Goal: Find specific page/section: Locate a particular part of the current website

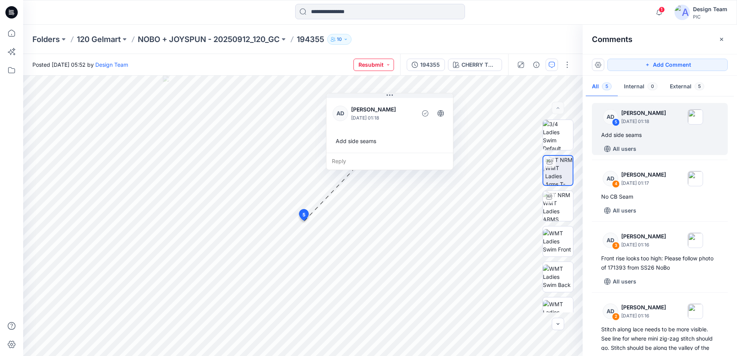
click at [392, 67] on button "Resubmit" at bounding box center [373, 65] width 40 height 12
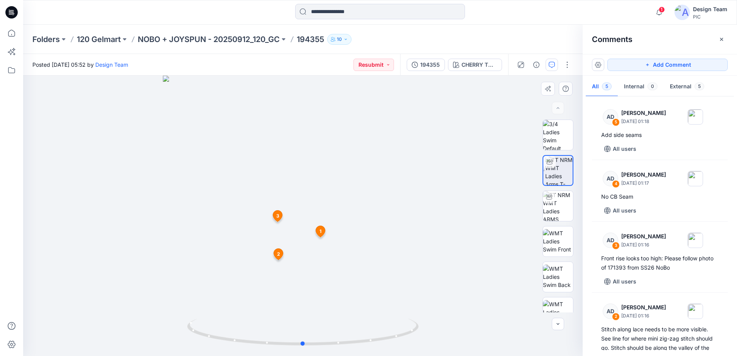
click at [229, 116] on div at bounding box center [302, 216] width 559 height 280
click at [346, 154] on div at bounding box center [302, 216] width 559 height 280
click at [314, 152] on div at bounding box center [302, 216] width 559 height 280
click at [44, 89] on div at bounding box center [302, 216] width 559 height 280
click at [553, 135] on img at bounding box center [558, 135] width 30 height 30
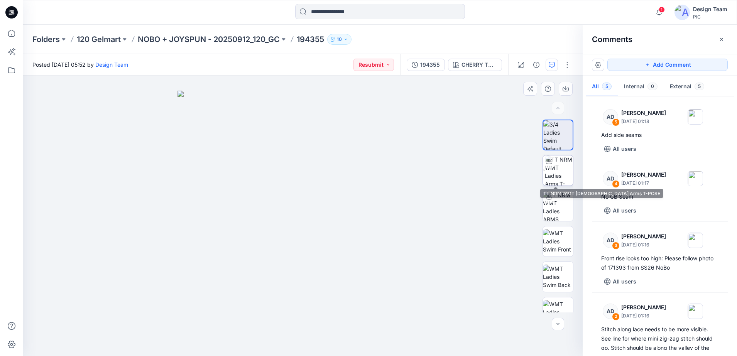
click at [554, 157] on img at bounding box center [559, 170] width 28 height 30
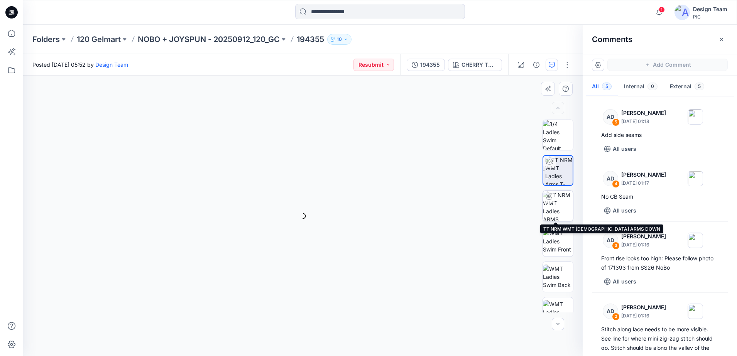
click at [557, 218] on img at bounding box center [558, 206] width 30 height 30
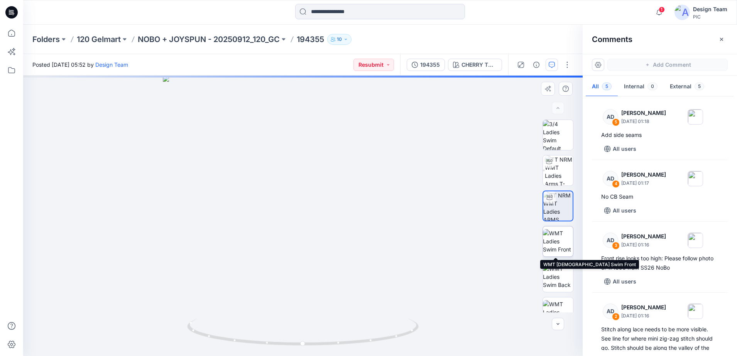
click at [552, 241] on img at bounding box center [558, 241] width 30 height 24
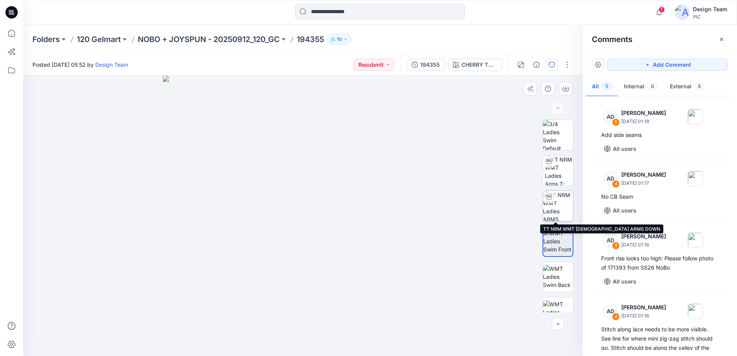
click at [557, 202] on img at bounding box center [558, 206] width 30 height 30
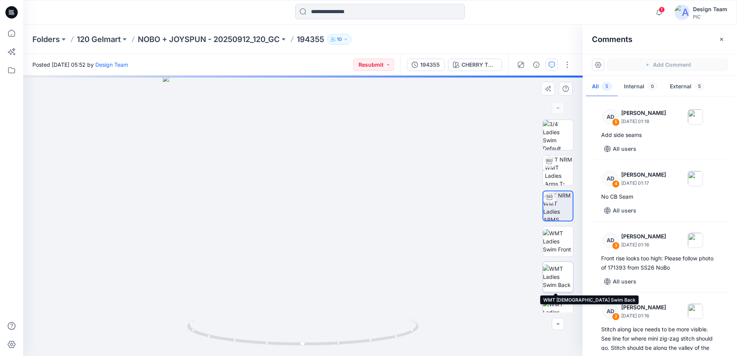
click at [561, 281] on img at bounding box center [558, 277] width 30 height 24
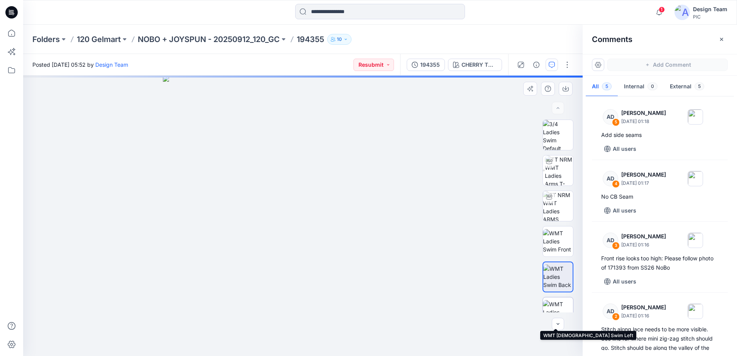
click at [556, 307] on img at bounding box center [558, 312] width 30 height 24
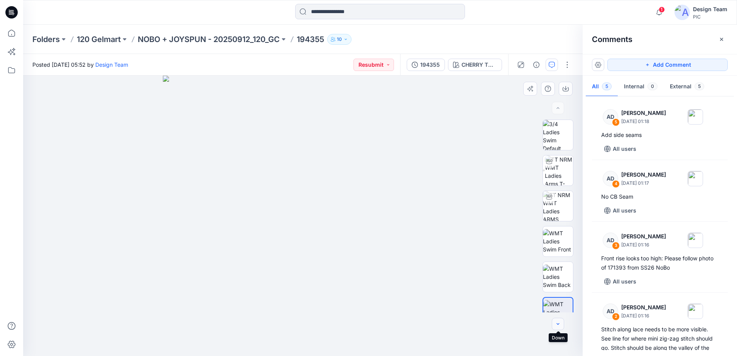
click at [562, 322] on button "button" at bounding box center [558, 324] width 12 height 12
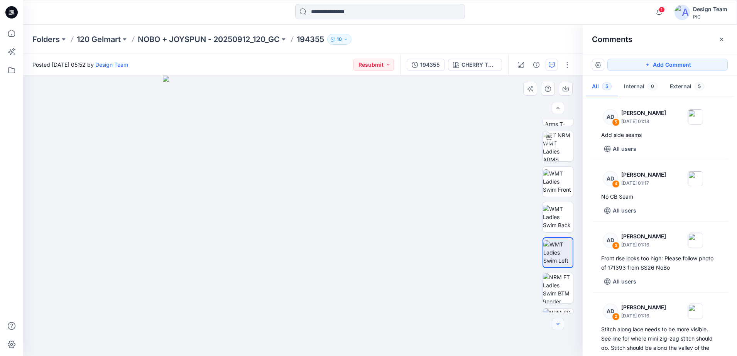
click at [562, 322] on button "button" at bounding box center [558, 324] width 12 height 12
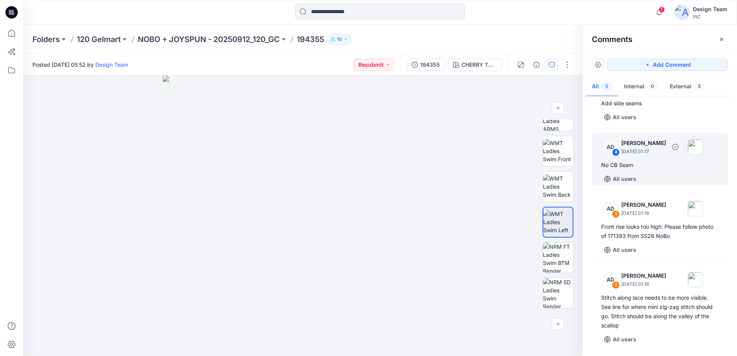
scroll to position [48, 0]
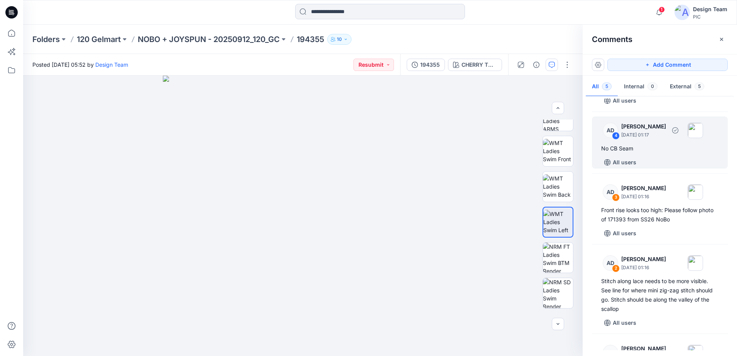
click at [646, 152] on div "No CB Seam" at bounding box center [659, 148] width 117 height 9
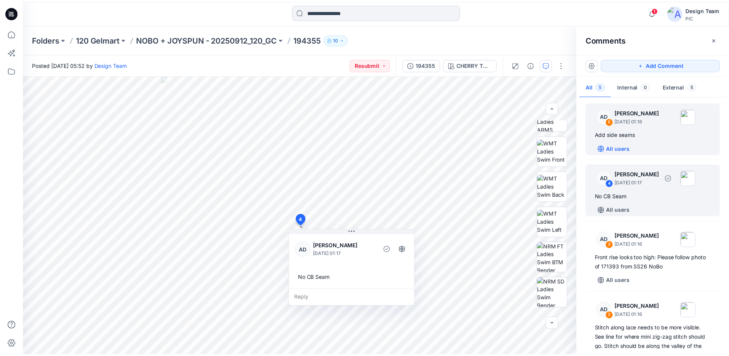
scroll to position [0, 0]
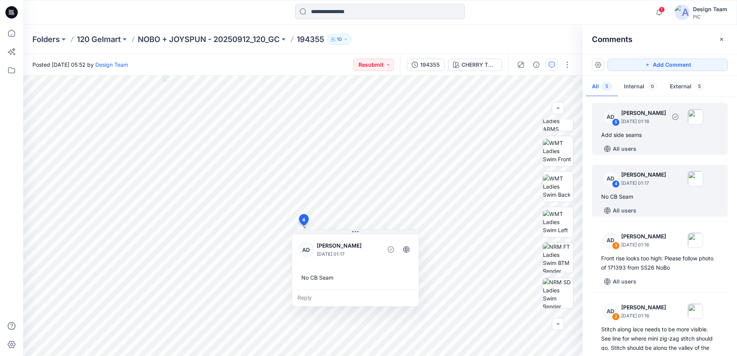
click at [638, 135] on div "Add side seams" at bounding box center [659, 134] width 117 height 9
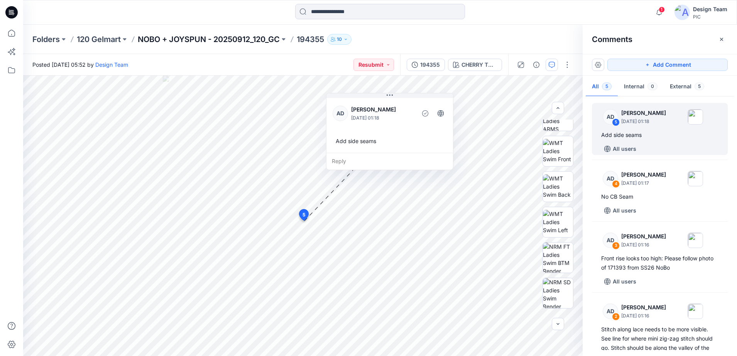
click at [264, 37] on p "NOBO + JOYSPUN - 20250912_120_GC" at bounding box center [209, 39] width 142 height 11
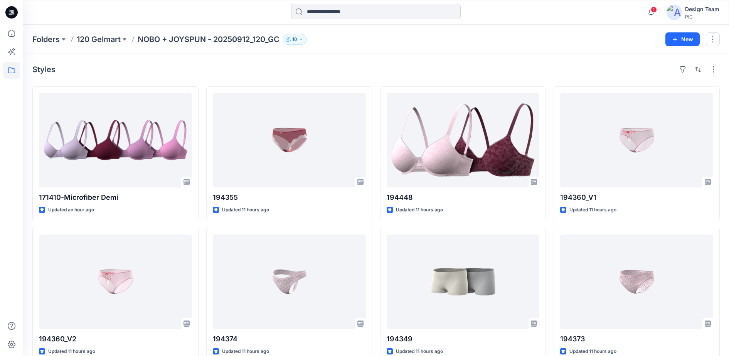
click at [388, 17] on input at bounding box center [376, 11] width 170 height 15
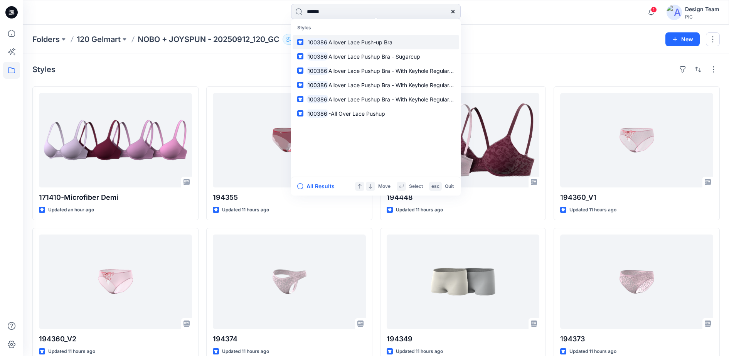
type input "******"
click at [373, 44] on span "Allover Lace Push-up Bra" at bounding box center [361, 42] width 64 height 7
